Goal: Information Seeking & Learning: Learn about a topic

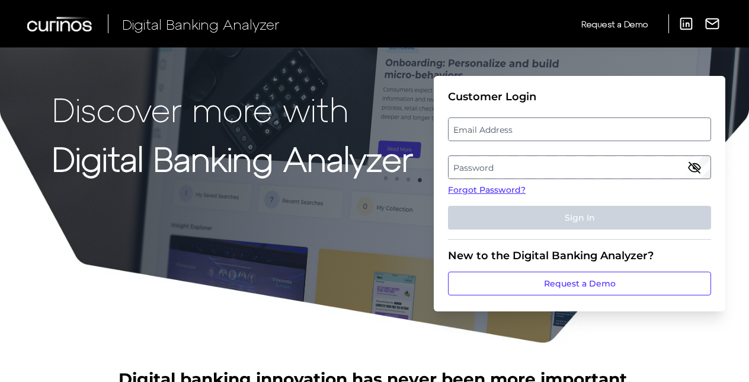
click at [550, 133] on label "Email Address" at bounding box center [579, 129] width 261 height 21
click at [550, 133] on input "email" at bounding box center [579, 129] width 263 height 24
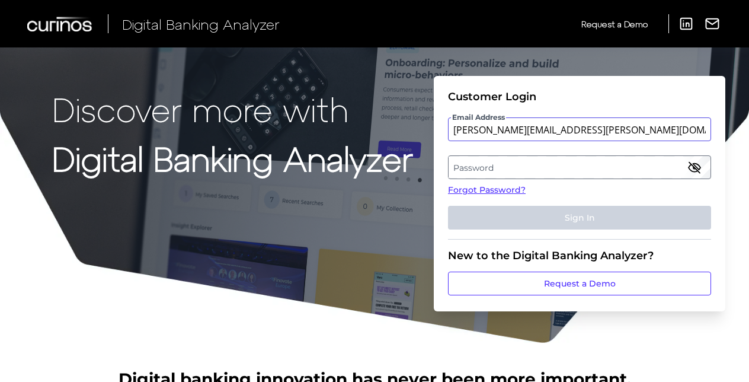
type input "rigoberto.limas@bmo.com"
click at [473, 160] on label "Password" at bounding box center [579, 166] width 261 height 21
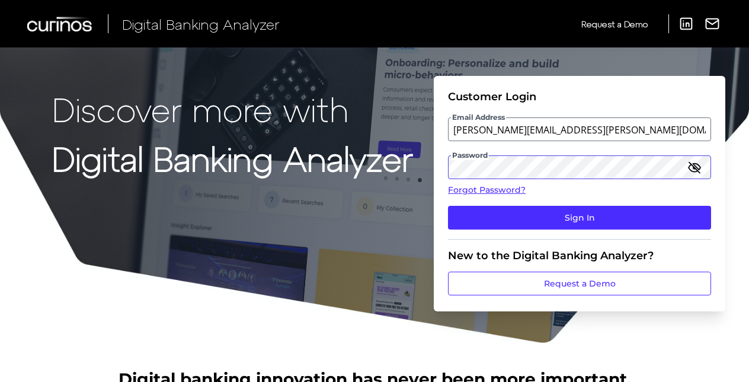
click at [448, 206] on button "Sign In" at bounding box center [579, 218] width 263 height 24
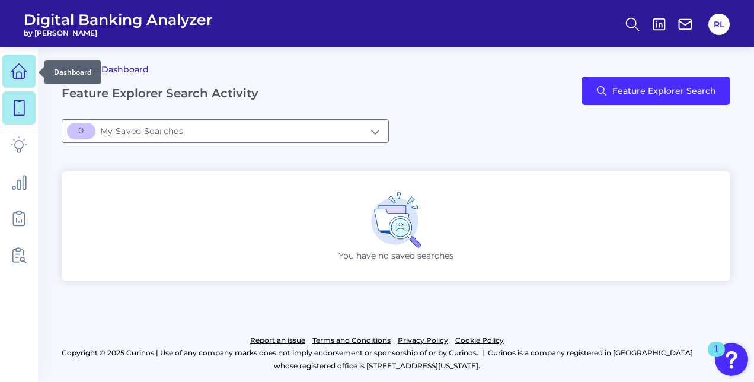
click at [21, 70] on icon at bounding box center [19, 71] width 17 height 17
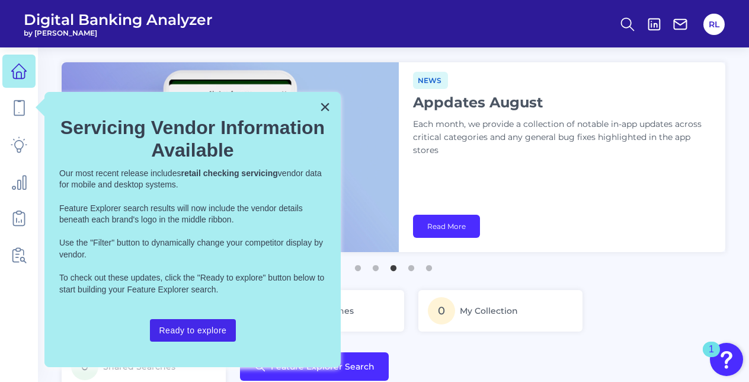
click at [211, 328] on button "Ready to explore" at bounding box center [193, 330] width 87 height 23
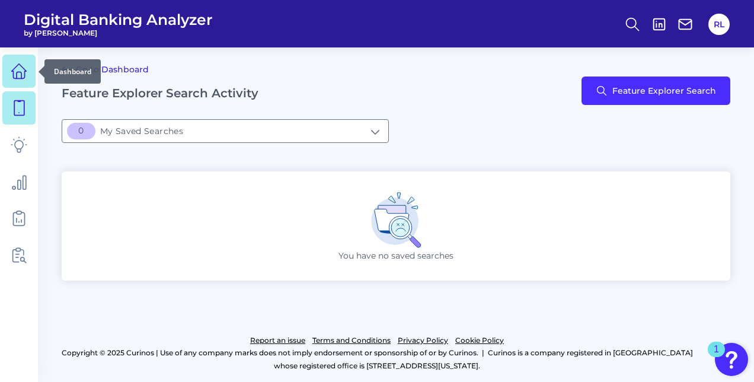
click at [23, 73] on icon at bounding box center [19, 71] width 17 height 17
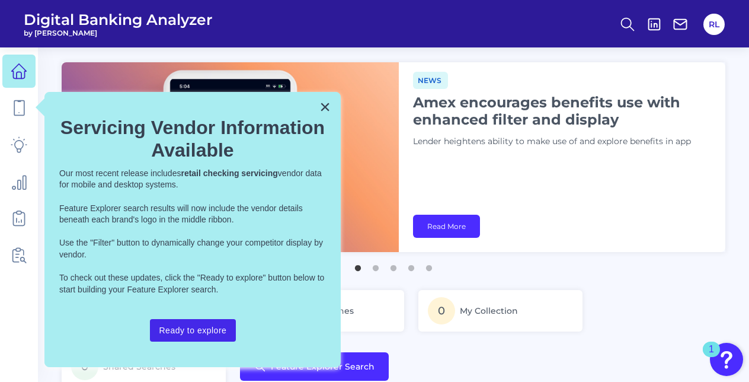
click at [186, 323] on button "Ready to explore" at bounding box center [193, 330] width 87 height 23
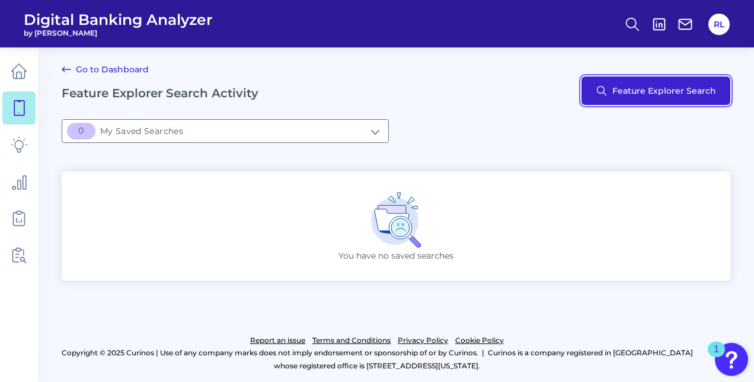
click at [664, 92] on button "Feature Explorer Search" at bounding box center [655, 90] width 149 height 28
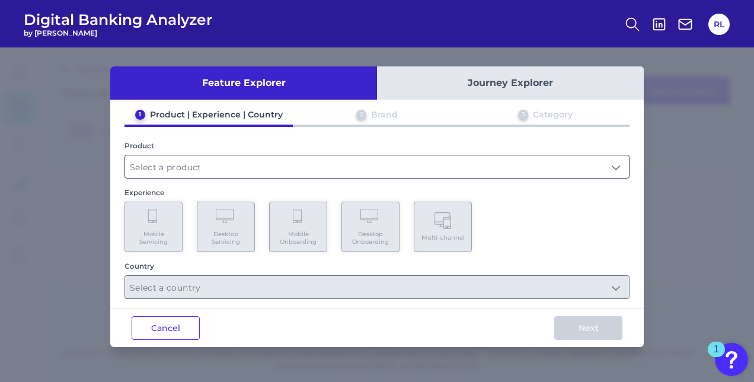
click at [350, 164] on input "text" at bounding box center [377, 166] width 504 height 23
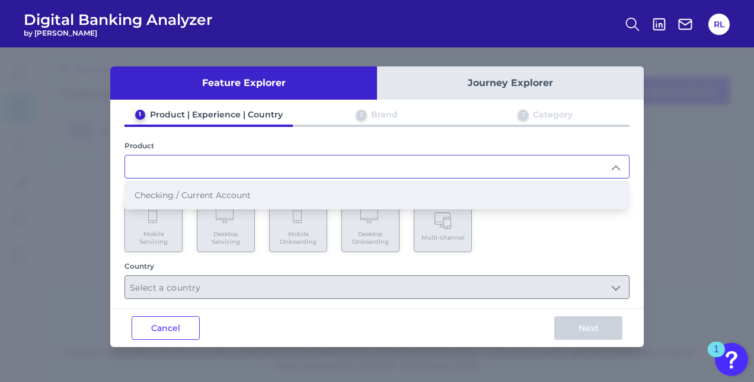
click at [233, 190] on span "Checking / Current Account" at bounding box center [193, 195] width 116 height 11
type input "Checking / Current Account"
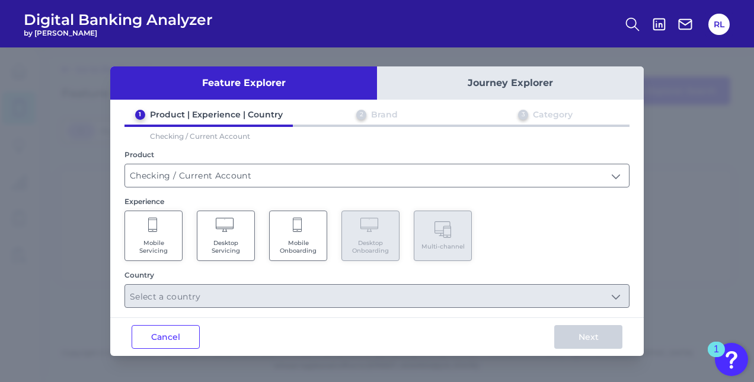
click at [232, 239] on span "Desktop Servicing" at bounding box center [225, 246] width 45 height 15
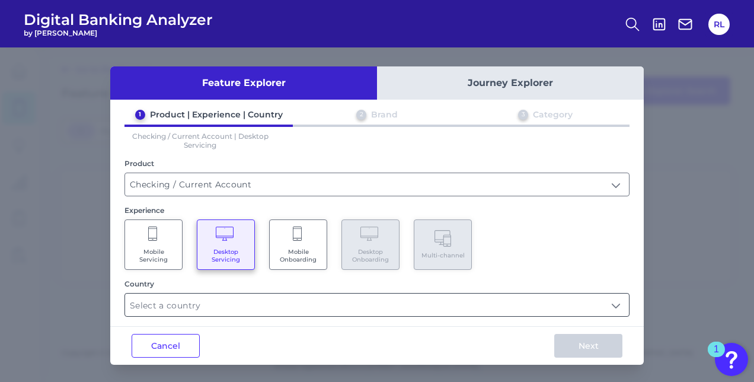
click at [384, 300] on input "text" at bounding box center [377, 304] width 504 height 23
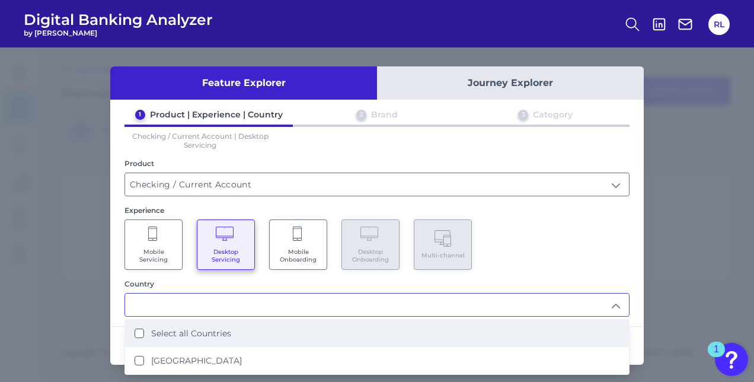
click at [166, 331] on label "Select all Countries" at bounding box center [191, 333] width 80 height 11
type input "Select all Countries"
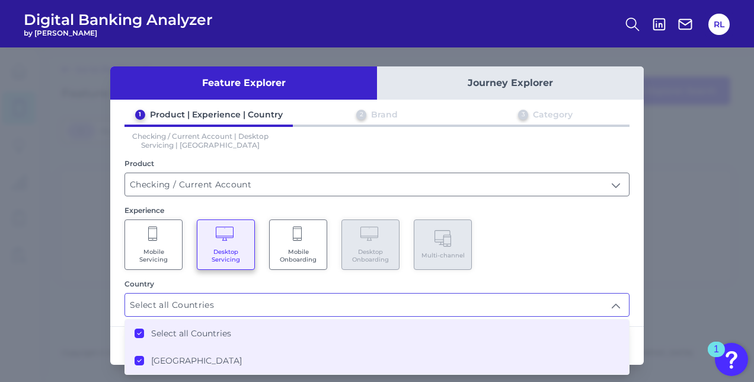
click at [617, 258] on div "Mobile Servicing Desktop Servicing Mobile Onboarding Desktop Onboarding Multi-c…" at bounding box center [376, 244] width 505 height 50
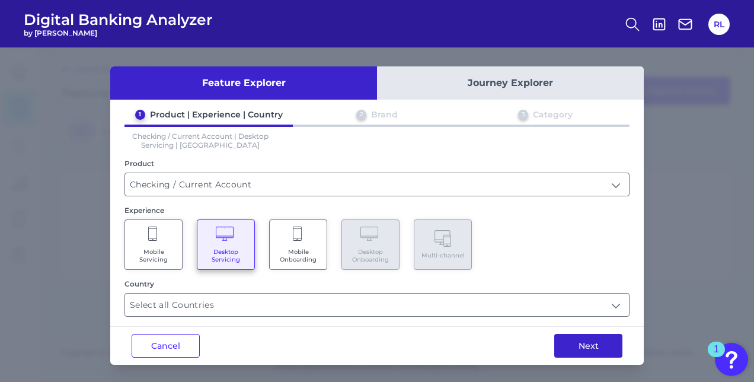
click at [578, 340] on button "Next" at bounding box center [588, 346] width 68 height 24
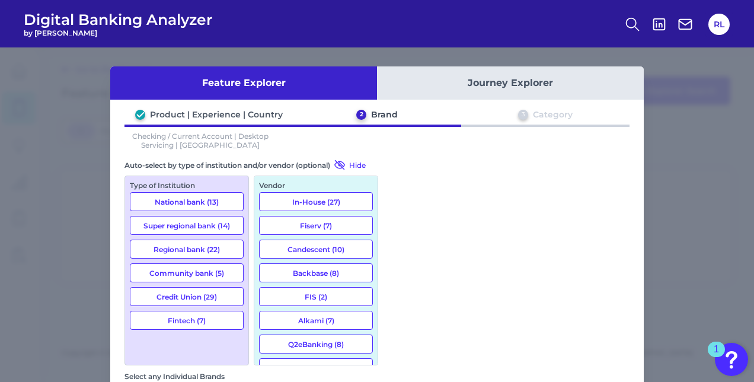
scroll to position [119, 0]
click at [179, 314] on button "Fintech (7)" at bounding box center [187, 320] width 114 height 19
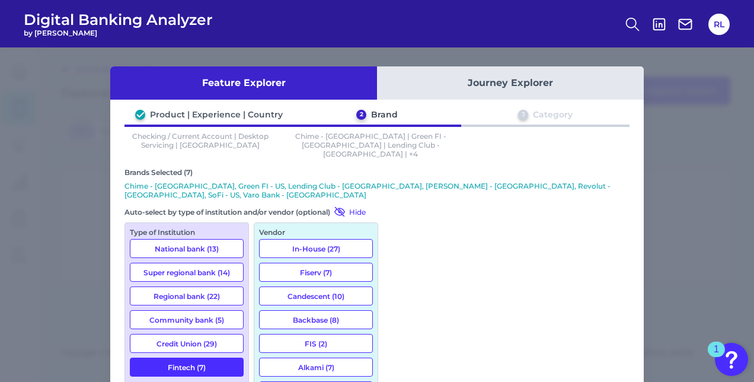
click at [206, 357] on button "Fintech (7)" at bounding box center [187, 366] width 114 height 19
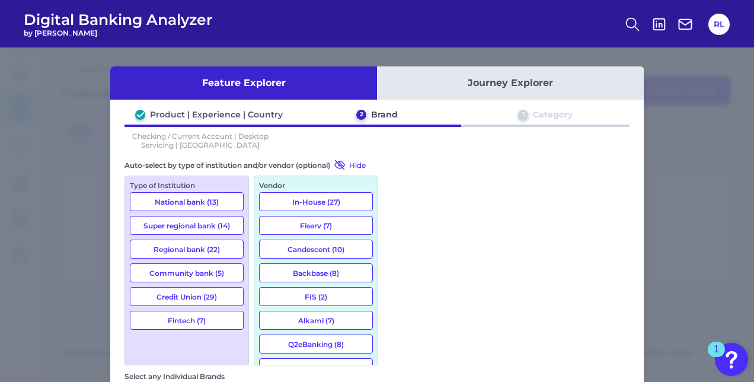
scroll to position [1575, 0]
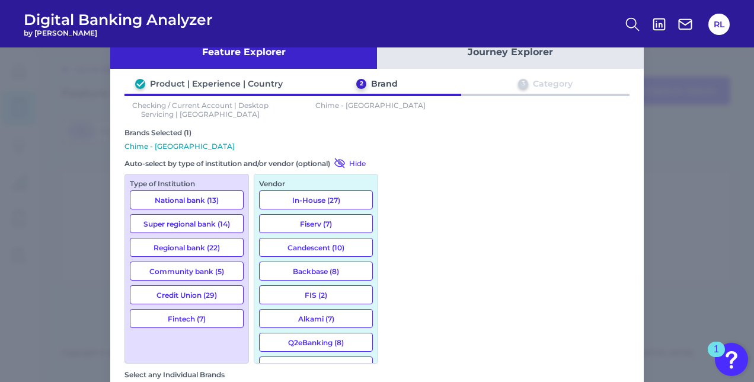
scroll to position [76, 0]
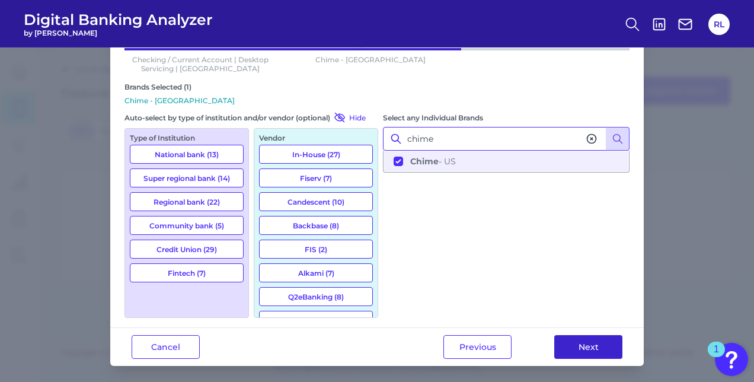
type input "chime"
click at [597, 340] on button "Next" at bounding box center [588, 347] width 68 height 24
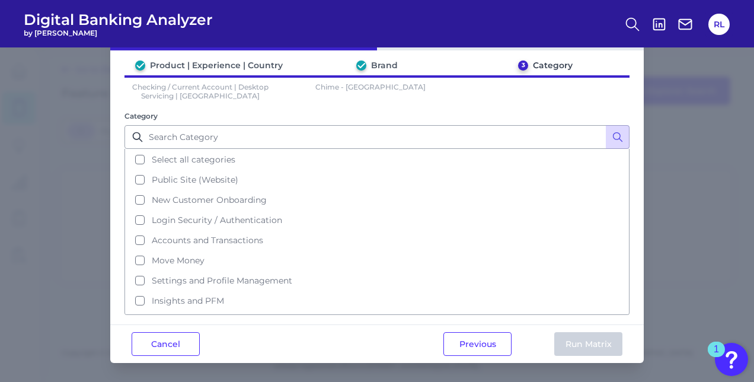
scroll to position [0, 0]
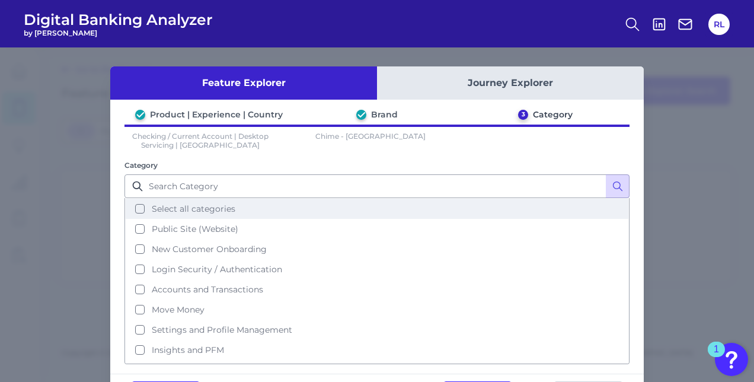
click at [190, 206] on span "Select all categories" at bounding box center [194, 208] width 84 height 11
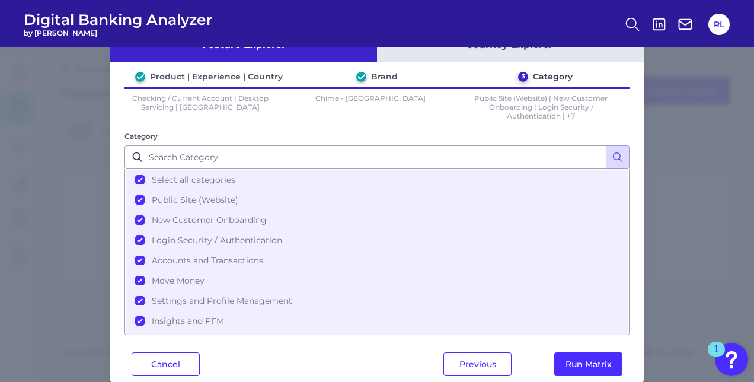
scroll to position [56, 0]
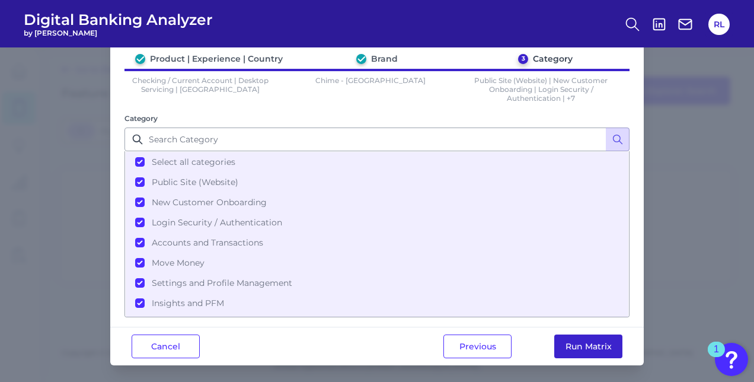
click at [593, 343] on button "Run Matrix" at bounding box center [588, 346] width 68 height 24
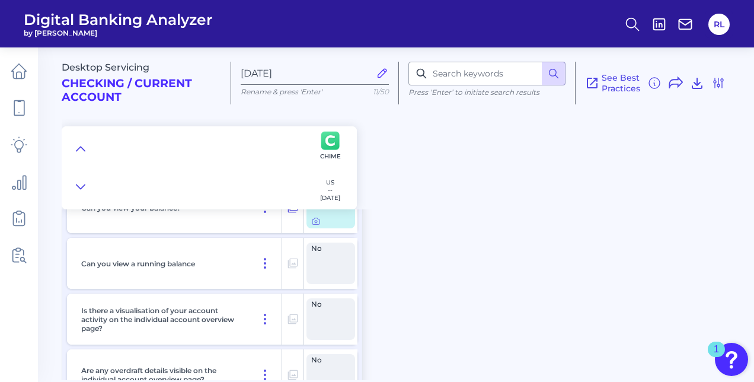
scroll to position [2904, 0]
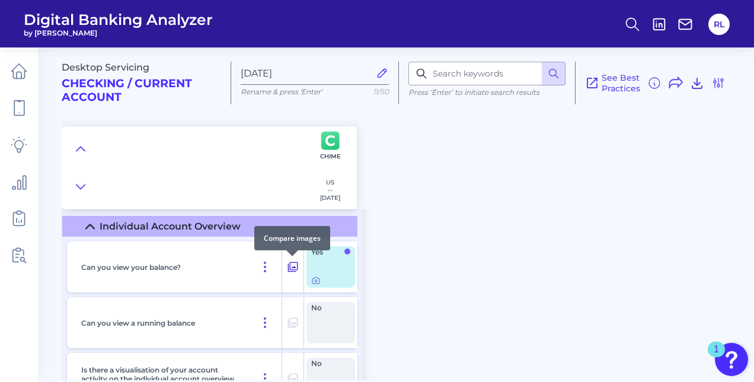
click at [297, 265] on icon at bounding box center [293, 267] width 10 height 10
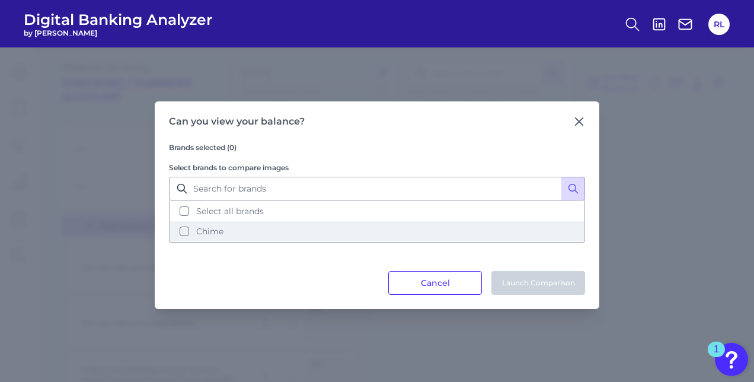
click at [204, 230] on span "Chime" at bounding box center [209, 231] width 27 height 11
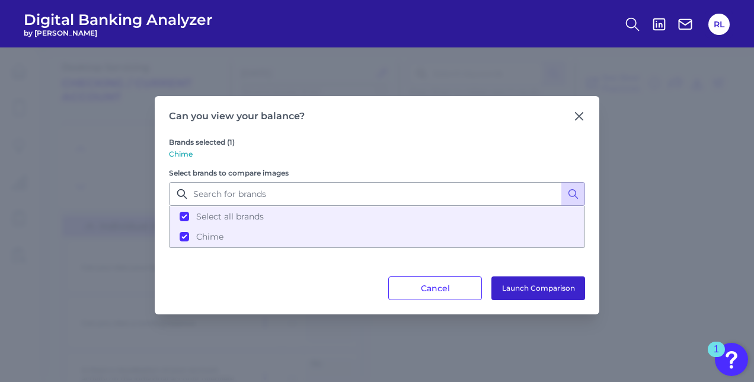
click at [552, 285] on button "Launch Comparison" at bounding box center [538, 288] width 94 height 24
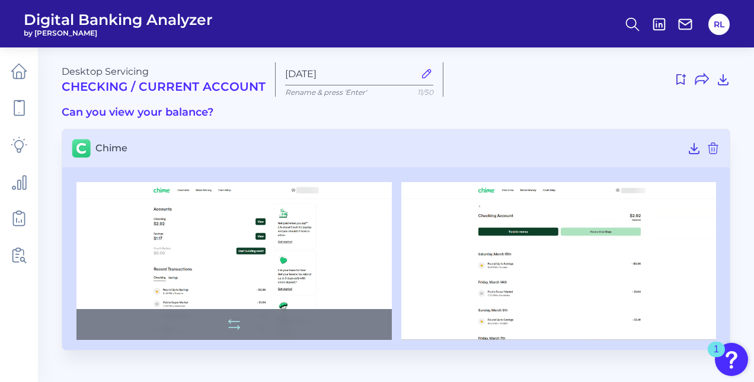
click at [245, 266] on img at bounding box center [233, 261] width 315 height 158
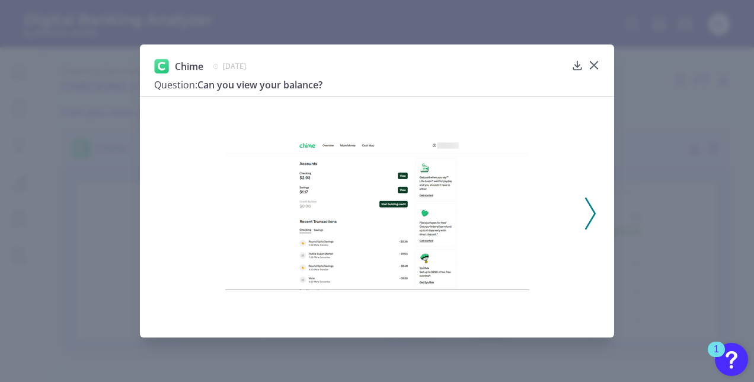
click at [591, 210] on icon at bounding box center [590, 213] width 11 height 32
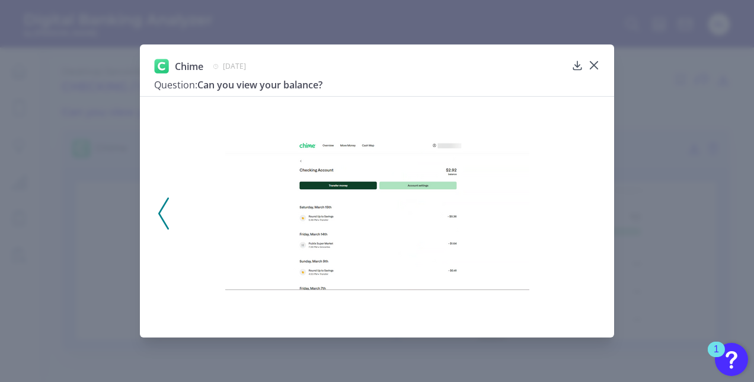
click at [156, 212] on div at bounding box center [377, 209] width 474 height 227
click at [169, 220] on div at bounding box center [377, 209] width 474 height 227
click at [164, 216] on icon at bounding box center [163, 213] width 11 height 32
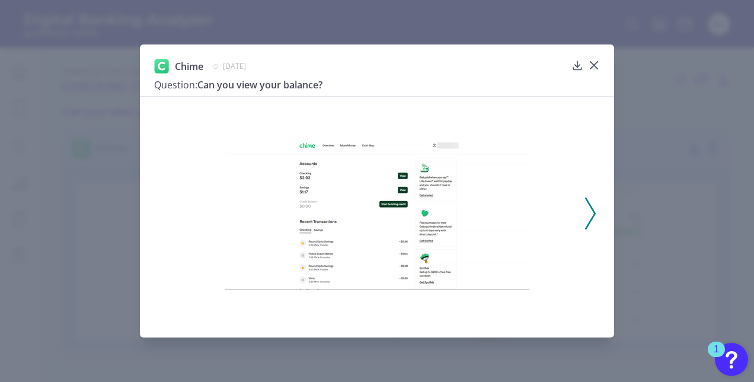
click at [418, 210] on img at bounding box center [377, 213] width 304 height 152
click at [593, 69] on div at bounding box center [594, 74] width 12 height 12
click at [591, 66] on icon at bounding box center [593, 65] width 7 height 7
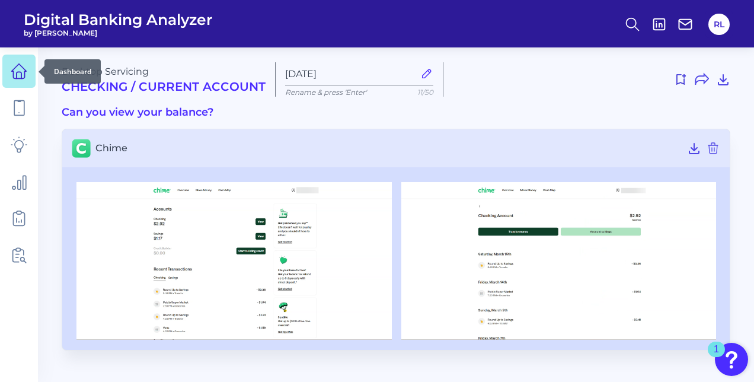
click at [14, 77] on icon at bounding box center [19, 71] width 15 height 15
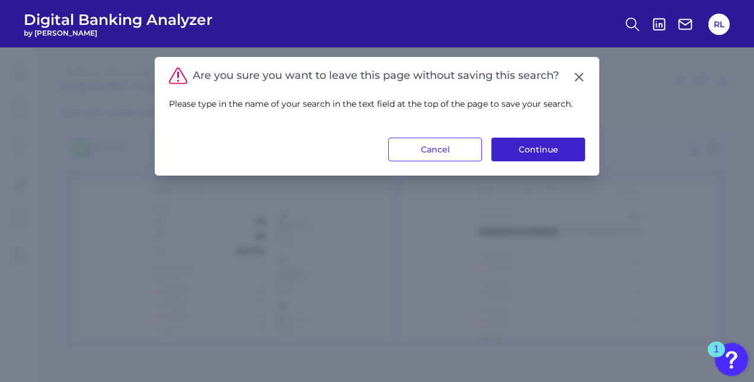
click at [548, 148] on button "Continue" at bounding box center [538, 149] width 94 height 24
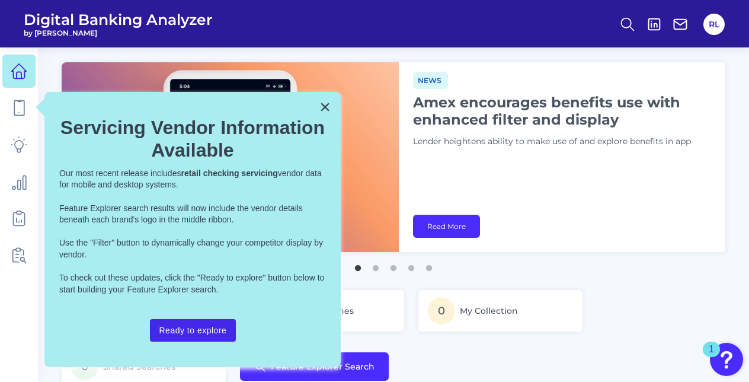
click at [219, 325] on button "Ready to explore" at bounding box center [193, 330] width 87 height 23
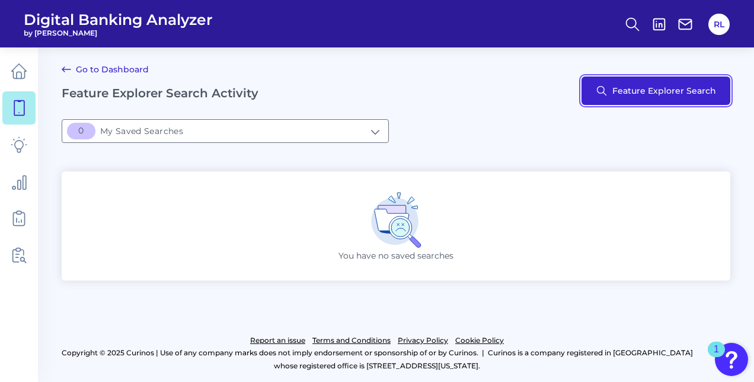
click at [652, 97] on button "Feature Explorer Search" at bounding box center [655, 90] width 149 height 28
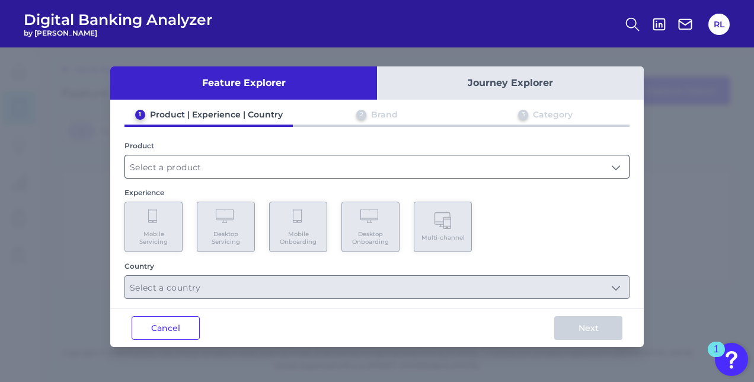
click at [181, 166] on input "text" at bounding box center [377, 166] width 504 height 23
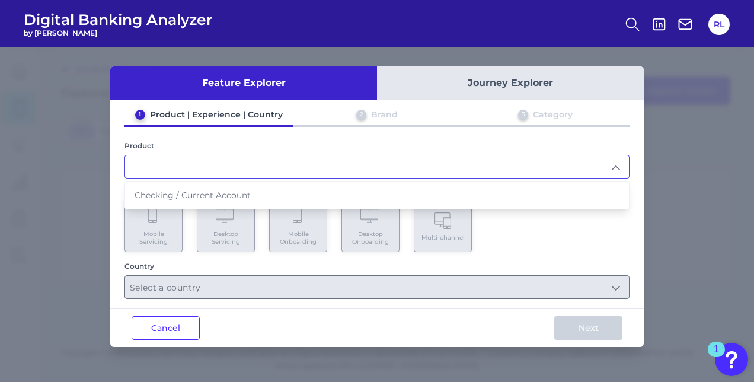
drag, startPoint x: 217, startPoint y: 190, endPoint x: 251, endPoint y: 191, distance: 34.4
click at [218, 190] on span "Checking / Current Account" at bounding box center [193, 195] width 116 height 11
type input "Checking / Current Account"
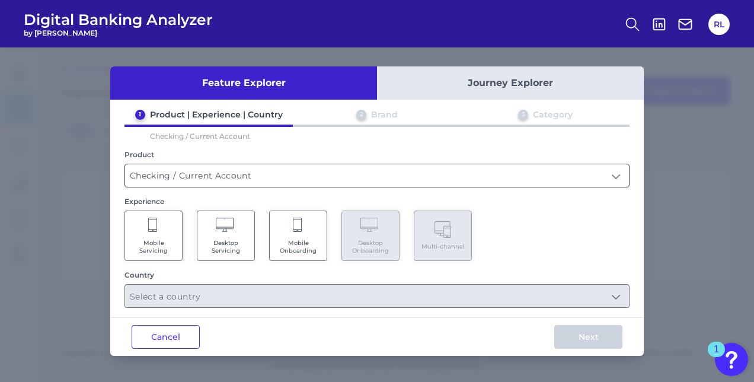
click at [325, 172] on input "Checking / Current Account" at bounding box center [377, 175] width 504 height 23
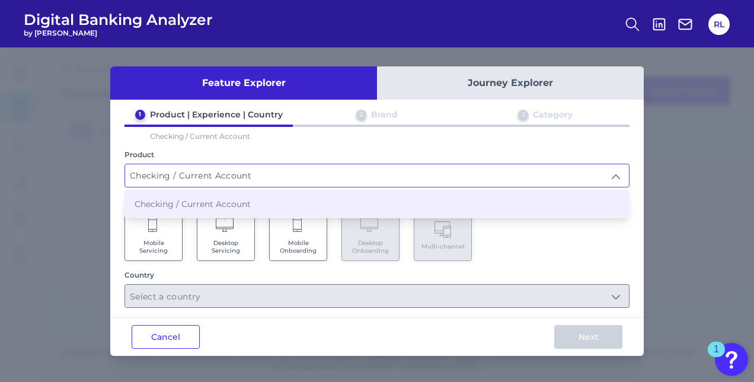
click at [299, 203] on li "Checking / Current Account" at bounding box center [377, 203] width 504 height 27
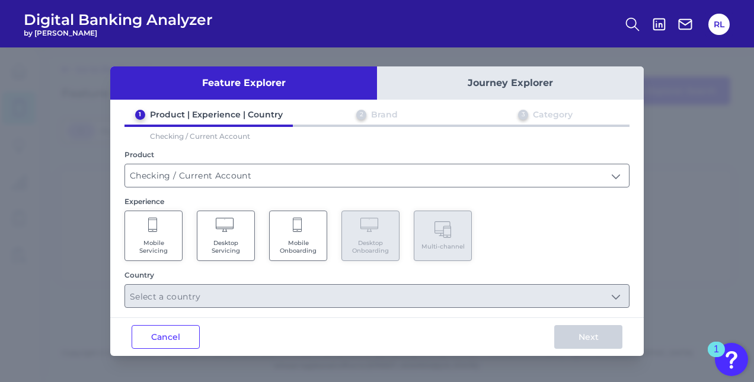
click at [208, 243] on span "Desktop Servicing" at bounding box center [225, 246] width 45 height 15
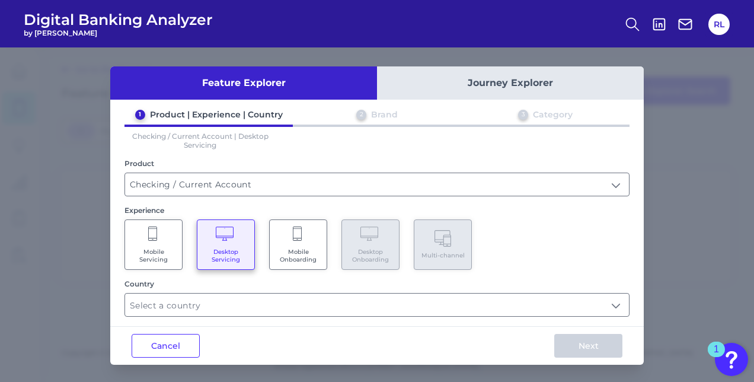
click at [170, 241] on Servicing "Mobile Servicing" at bounding box center [153, 244] width 58 height 50
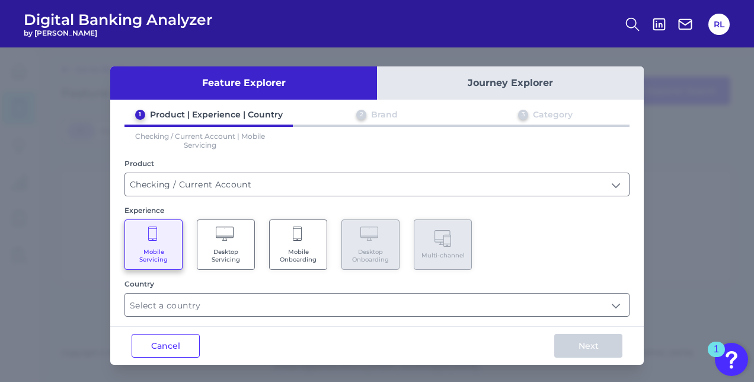
click at [239, 248] on span "Desktop Servicing" at bounding box center [225, 255] width 45 height 15
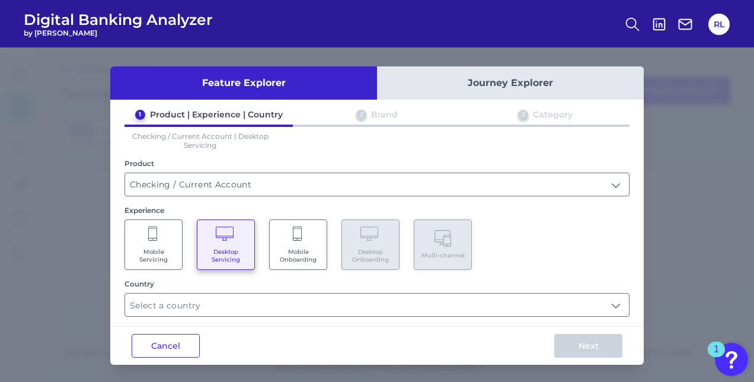
click at [294, 251] on span "Mobile Onboarding" at bounding box center [298, 255] width 45 height 15
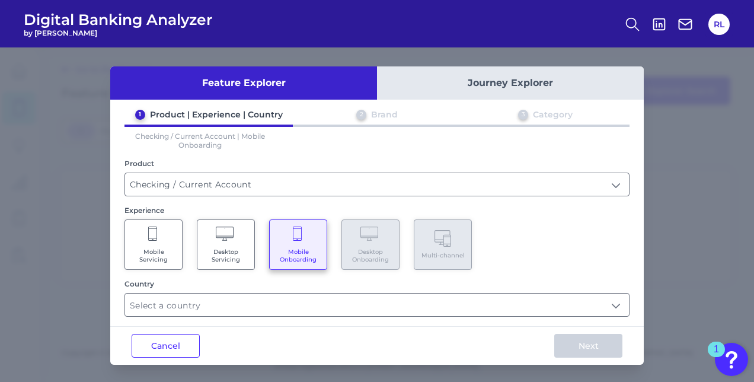
click at [185, 245] on div "Mobile Servicing Desktop Servicing Mobile Onboarding Desktop Onboarding Multi-c…" at bounding box center [376, 244] width 505 height 50
click at [505, 79] on button "Journey Explorer" at bounding box center [510, 82] width 267 height 33
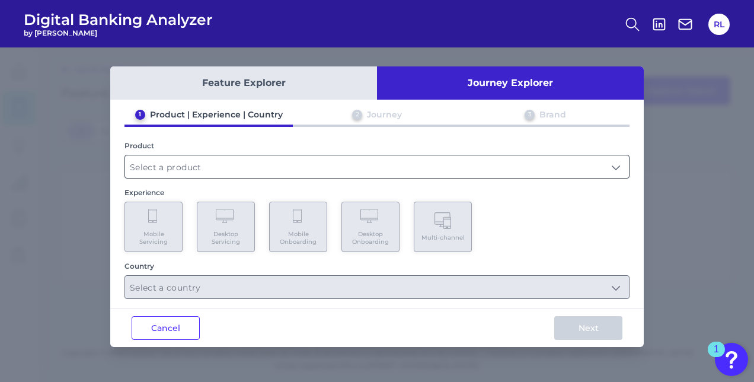
click at [204, 165] on input "text" at bounding box center [377, 166] width 504 height 23
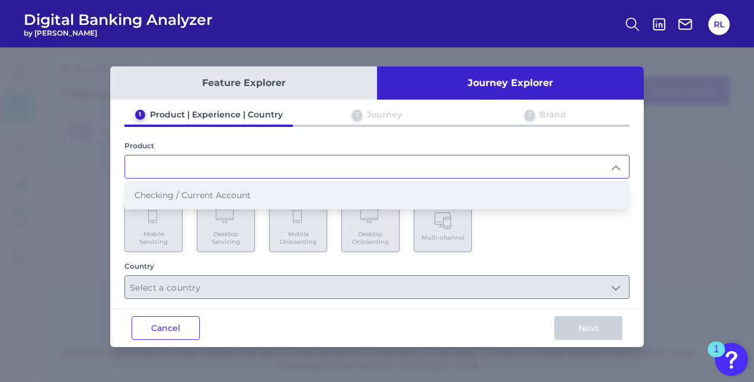
click at [201, 198] on li "Checking / Current Account" at bounding box center [377, 194] width 504 height 27
type input "Checking / Current Account"
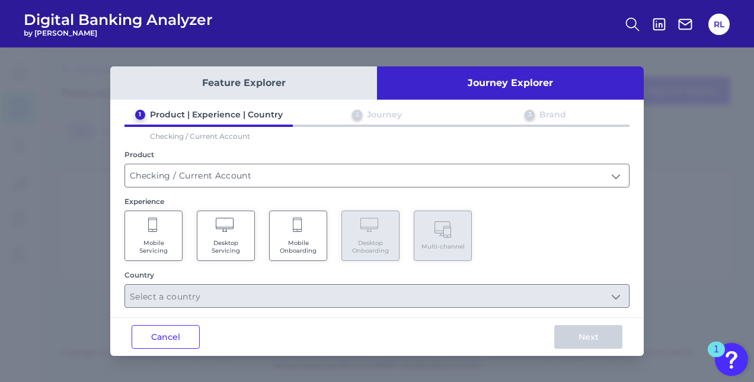
click at [283, 236] on Onboarding "Mobile Onboarding" at bounding box center [298, 235] width 58 height 50
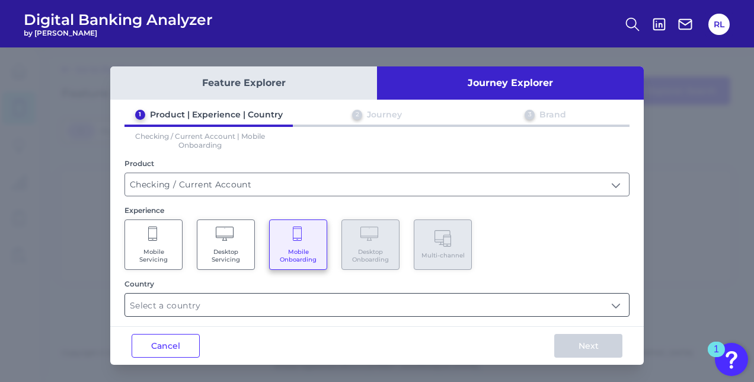
click at [254, 303] on input "text" at bounding box center [377, 304] width 504 height 23
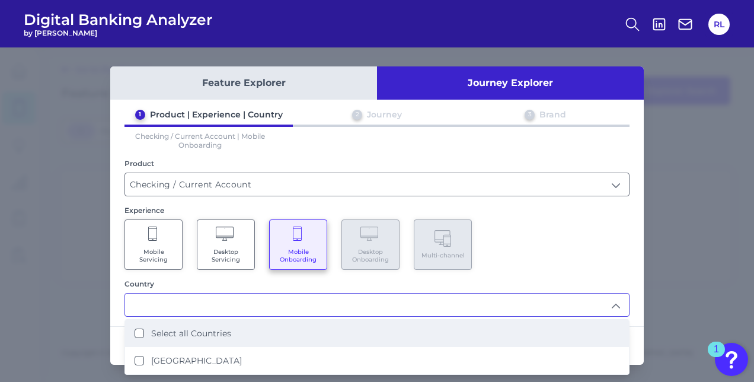
click at [196, 331] on label "Select all Countries" at bounding box center [191, 333] width 80 height 11
type input "Select all Countries"
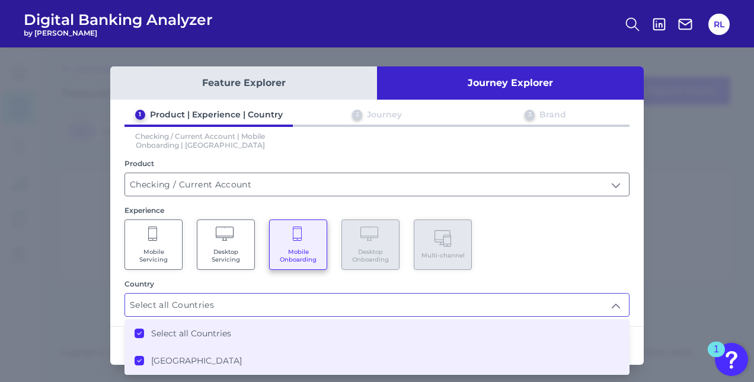
click at [587, 252] on div "Mobile Servicing Desktop Servicing Mobile Onboarding Desktop Onboarding Multi-c…" at bounding box center [376, 244] width 505 height 50
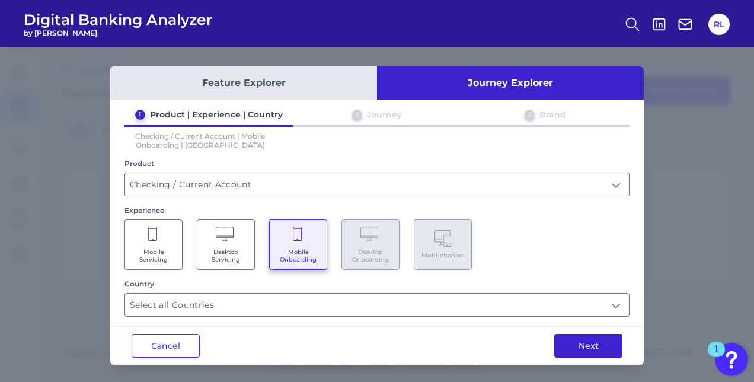
click at [575, 344] on button "Next" at bounding box center [588, 346] width 68 height 24
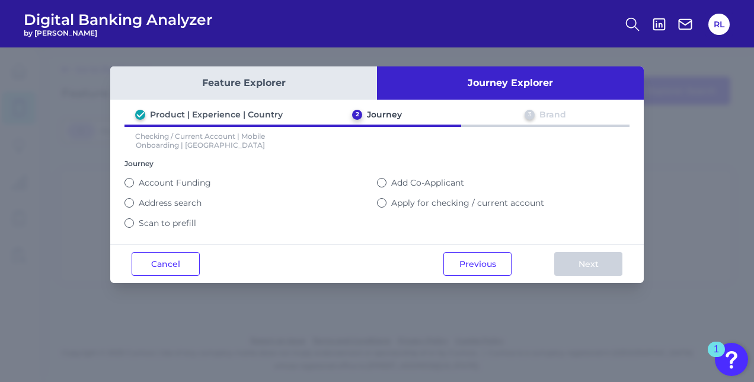
click at [425, 181] on label "Add Co-Applicant" at bounding box center [427, 182] width 73 height 11
click at [386, 181] on button "Add Co-Applicant" at bounding box center [381, 182] width 9 height 9
click at [170, 219] on label "Scan to prefill" at bounding box center [167, 222] width 57 height 11
click at [134, 219] on button "Scan to prefill" at bounding box center [128, 222] width 9 height 9
click at [423, 180] on label "Add Co-Applicant" at bounding box center [427, 182] width 73 height 11
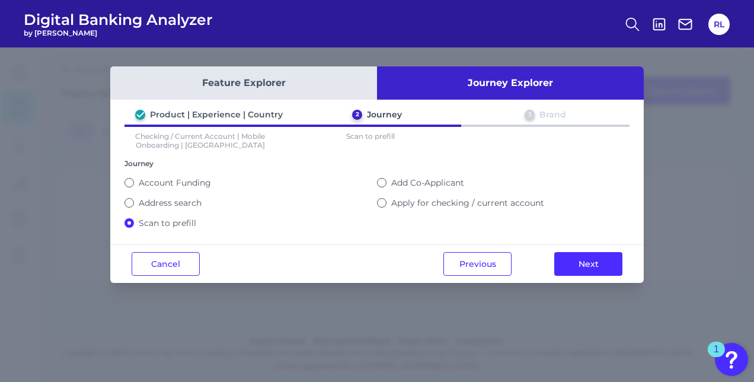
click at [386, 180] on button "Add Co-Applicant" at bounding box center [381, 182] width 9 height 9
click at [581, 261] on button "Next" at bounding box center [588, 264] width 68 height 24
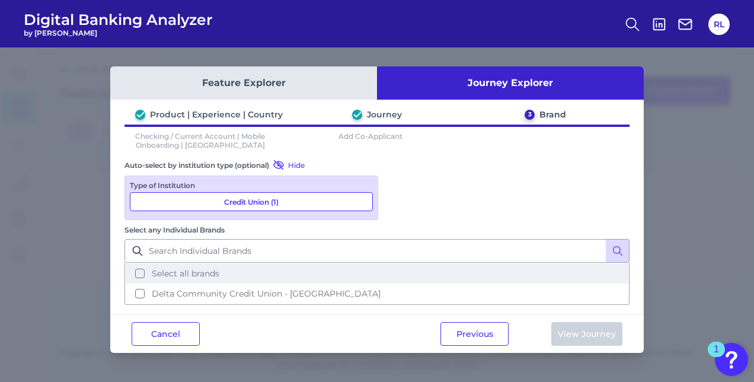
click at [219, 268] on span "Select all brands" at bounding box center [186, 273] width 68 height 11
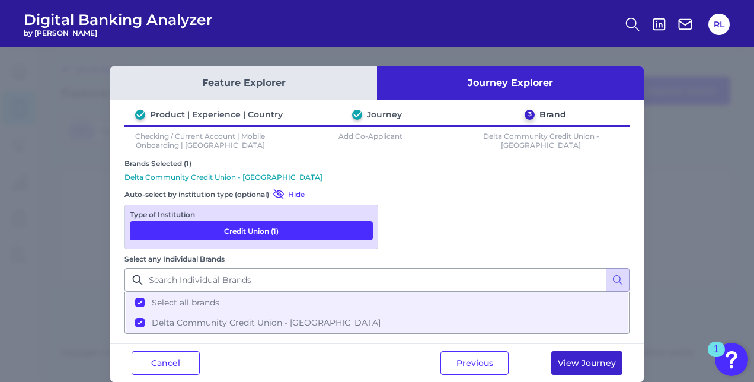
click at [590, 351] on button "View Journey" at bounding box center [586, 363] width 71 height 24
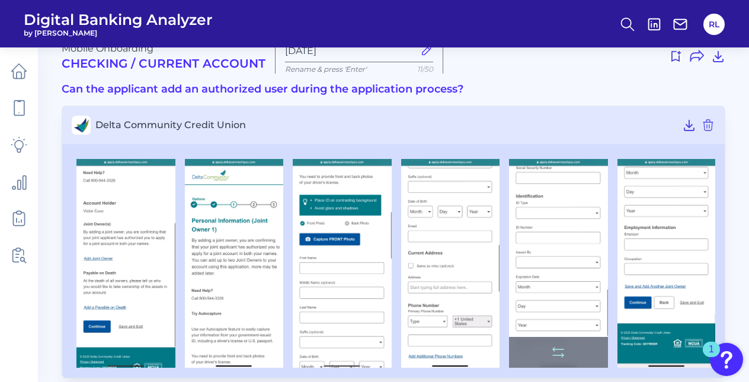
scroll to position [36, 0]
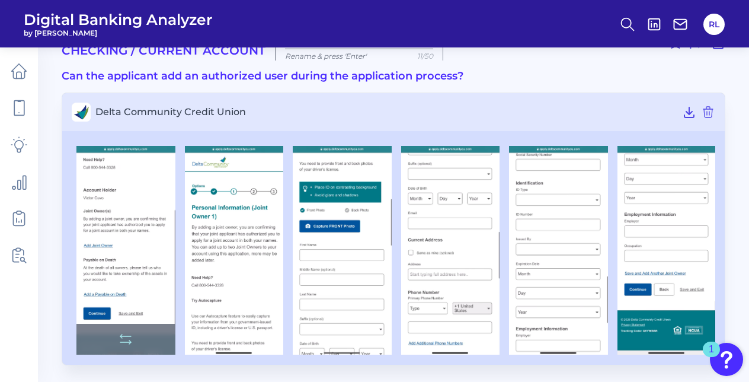
click at [136, 258] on img at bounding box center [125, 250] width 99 height 209
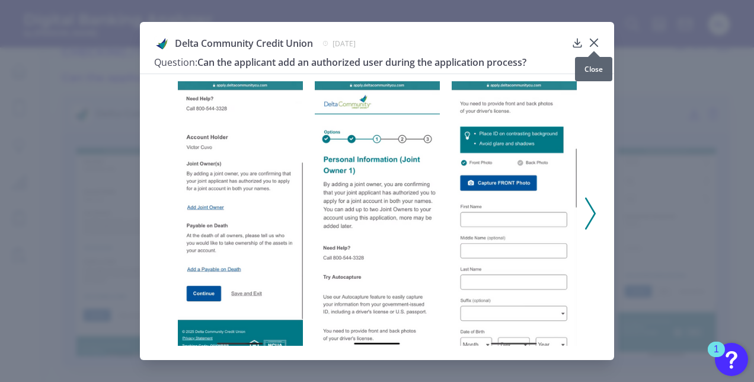
click at [588, 40] on icon at bounding box center [594, 43] width 12 height 12
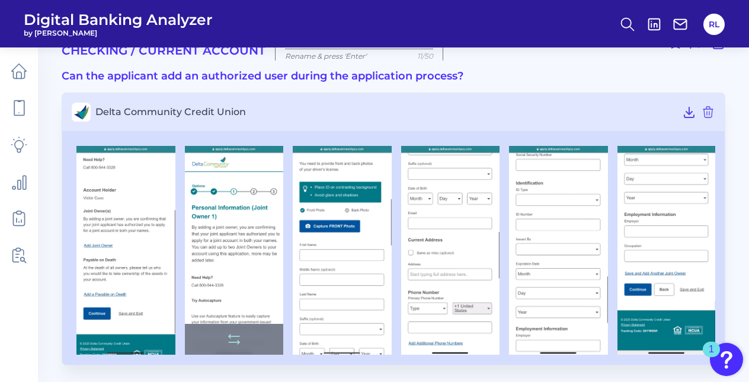
scroll to position [0, 0]
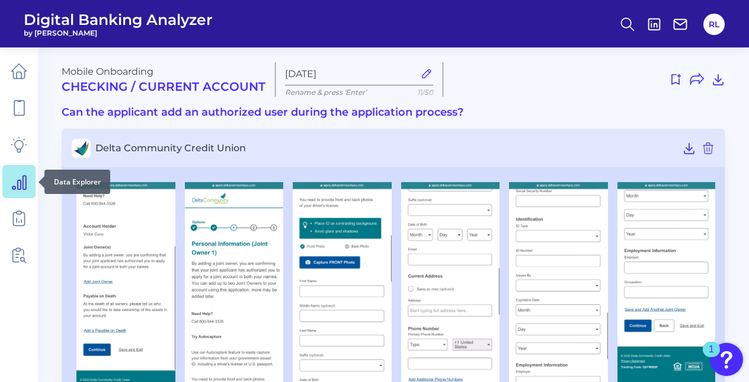
click at [27, 181] on icon at bounding box center [19, 181] width 17 height 17
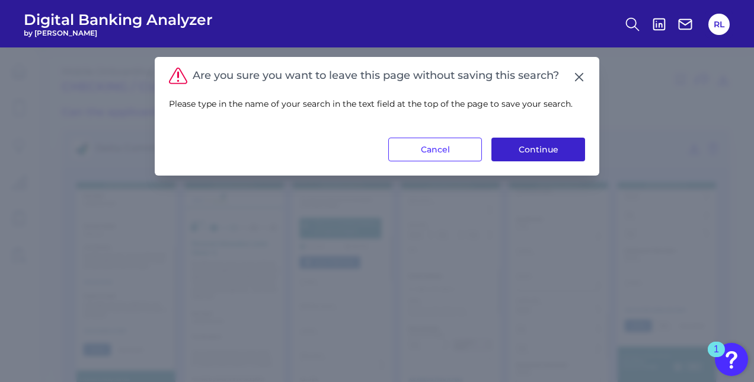
click at [523, 146] on button "Continue" at bounding box center [538, 149] width 94 height 24
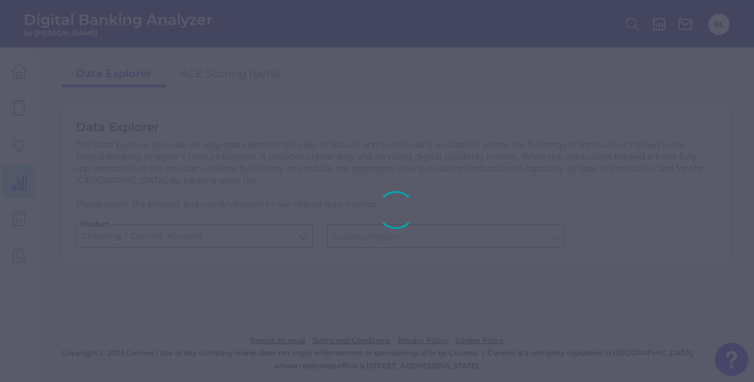
type input "[GEOGRAPHIC_DATA]"
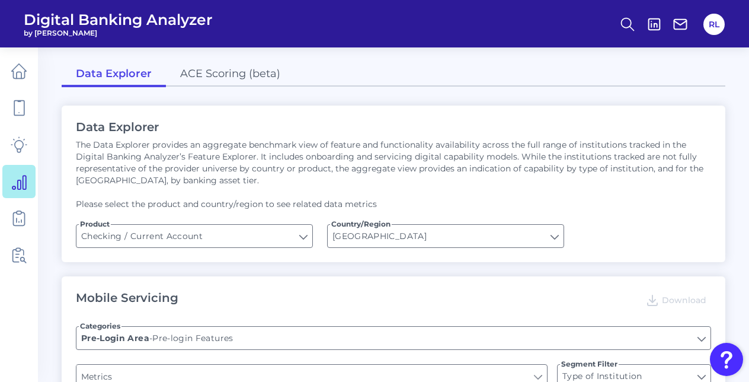
type input "Can you register for online banking?"
type input "Upon opening the app are users immediately prompted to use Touch/Face ID to log…"
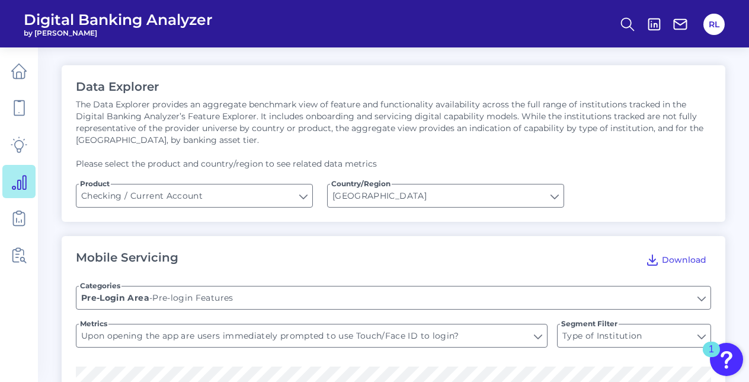
scroll to position [59, 0]
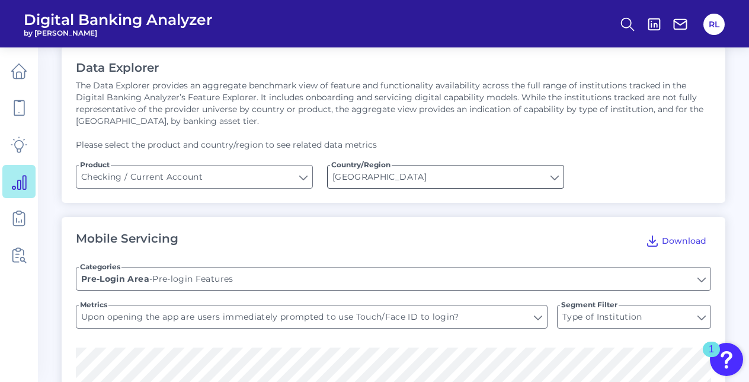
click at [398, 171] on input "[GEOGRAPHIC_DATA]" at bounding box center [446, 176] width 236 height 23
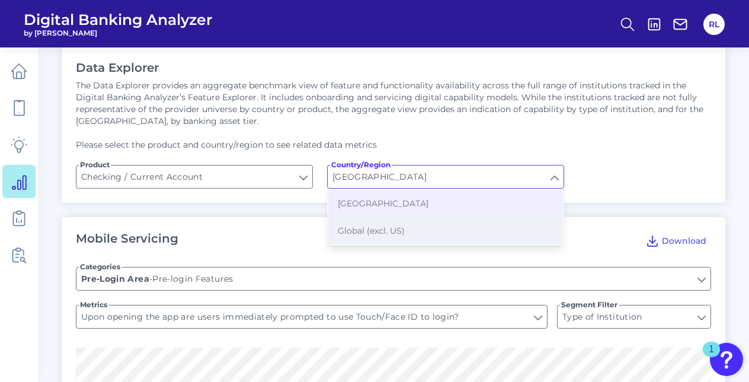
click at [414, 224] on button "Global (excl. US)" at bounding box center [445, 230] width 235 height 27
type input "Global (excl. US)"
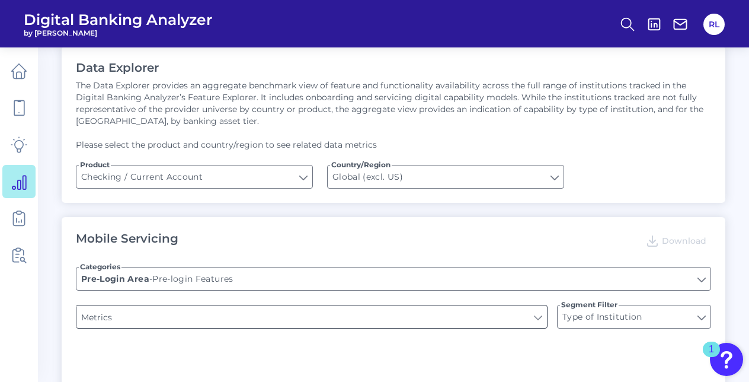
type input "Upon opening the app are users immediately prompted to use Touch/Face ID to log…"
type input "END-TO-END JOURNEY: Can you apply for the PRODUCT as a new to brand customer on…"
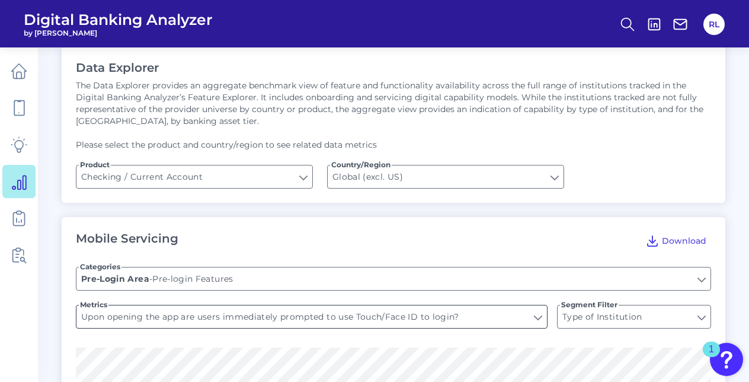
type input "Online Banking Registration"
type input "Can you register for online banking?"
click at [557, 267] on input "Pre-login Features" at bounding box center [393, 278] width 634 height 23
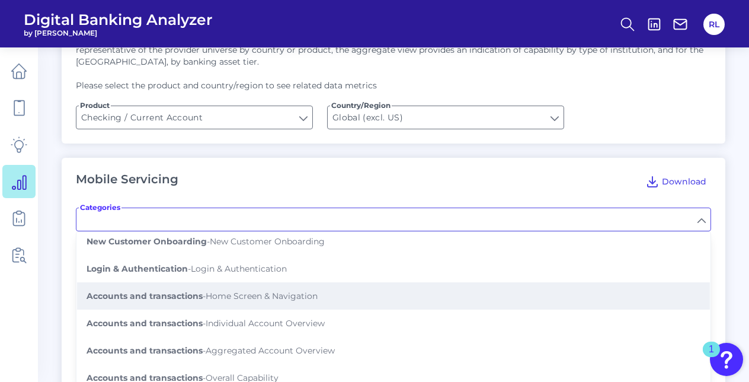
click at [353, 293] on button "Accounts and transactions - Home Screen & Navigation" at bounding box center [393, 295] width 633 height 27
type input "Home Screen & Navigation"
type input "Has the mobile app had major updates that have significantly changed its functi…"
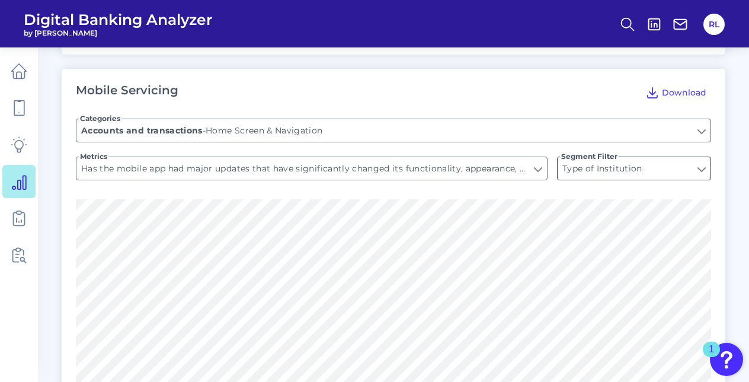
scroll to position [178, 0]
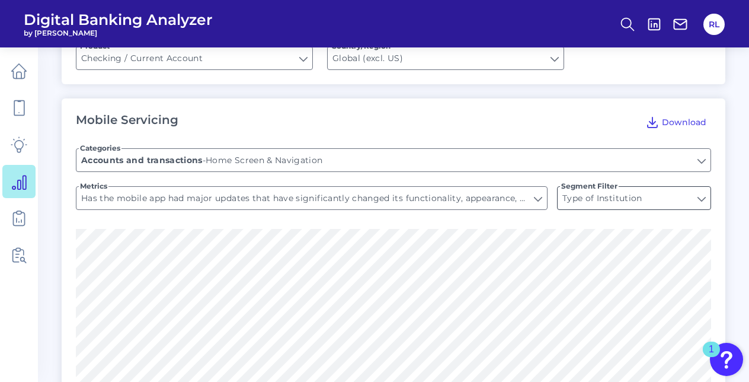
click at [654, 203] on input "Type of Institution" at bounding box center [634, 198] width 153 height 23
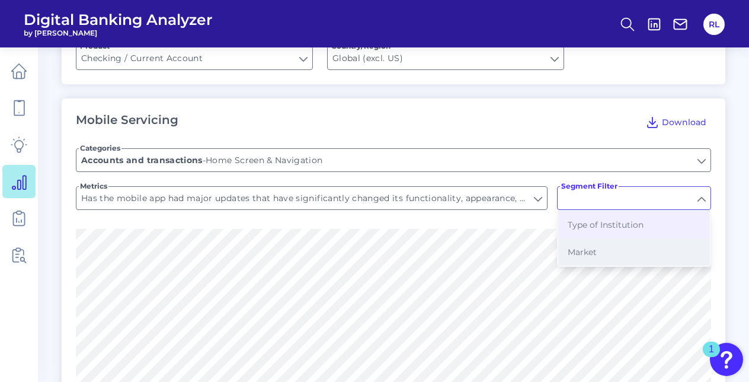
click at [630, 249] on button "Market" at bounding box center [634, 251] width 152 height 27
type input "Market"
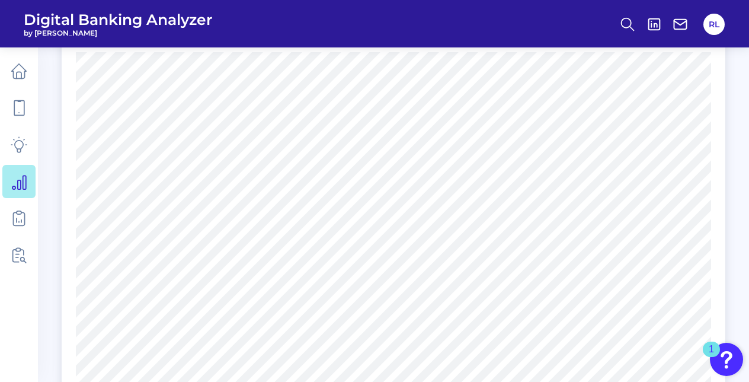
scroll to position [237, 0]
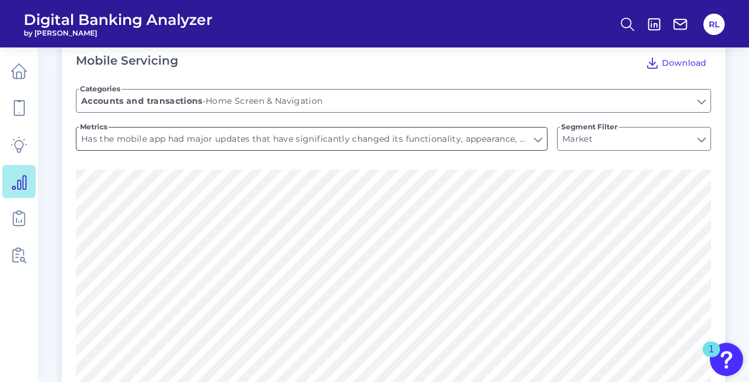
click at [452, 144] on input "Has the mobile app had major updates that have significantly changed its functi…" at bounding box center [311, 138] width 471 height 23
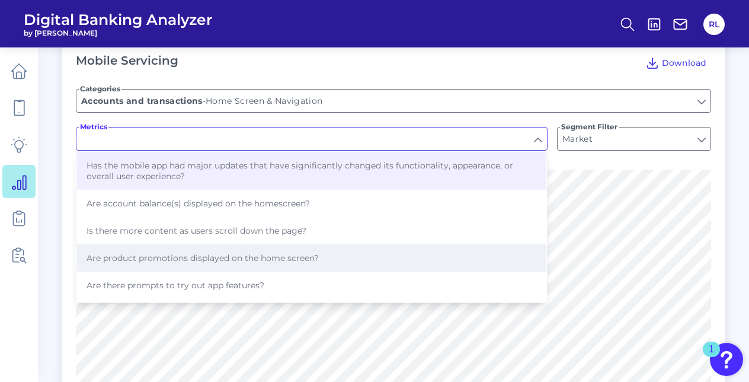
click at [334, 251] on button "Are product promotions displayed on the home screen?" at bounding box center [311, 257] width 469 height 27
type input "Are product promotions displayed on the home screen?"
